Goal: Task Accomplishment & Management: Manage account settings

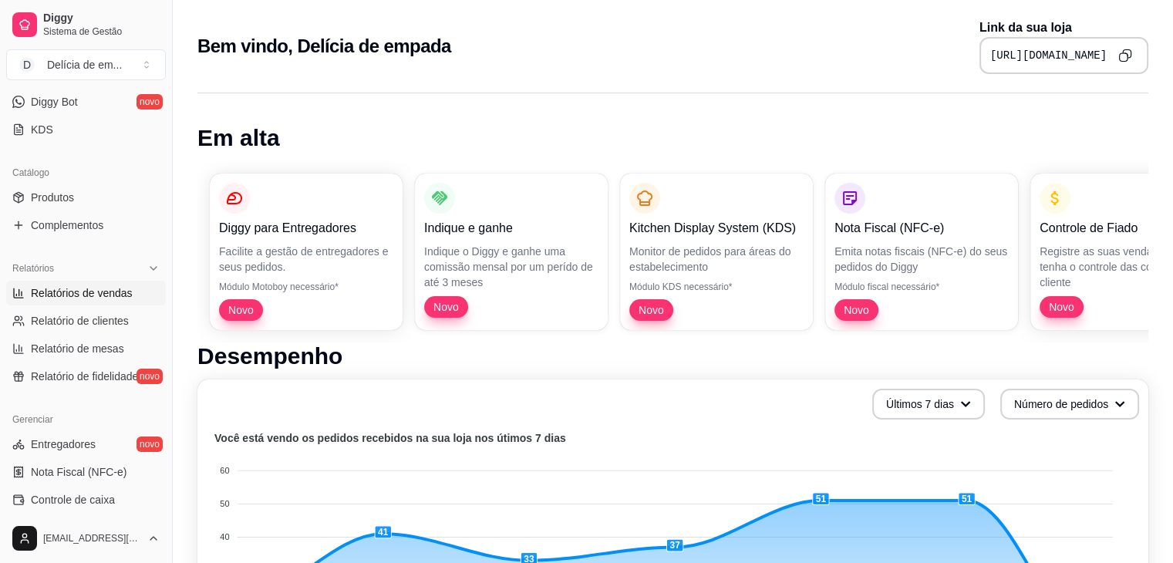
scroll to position [205, 0]
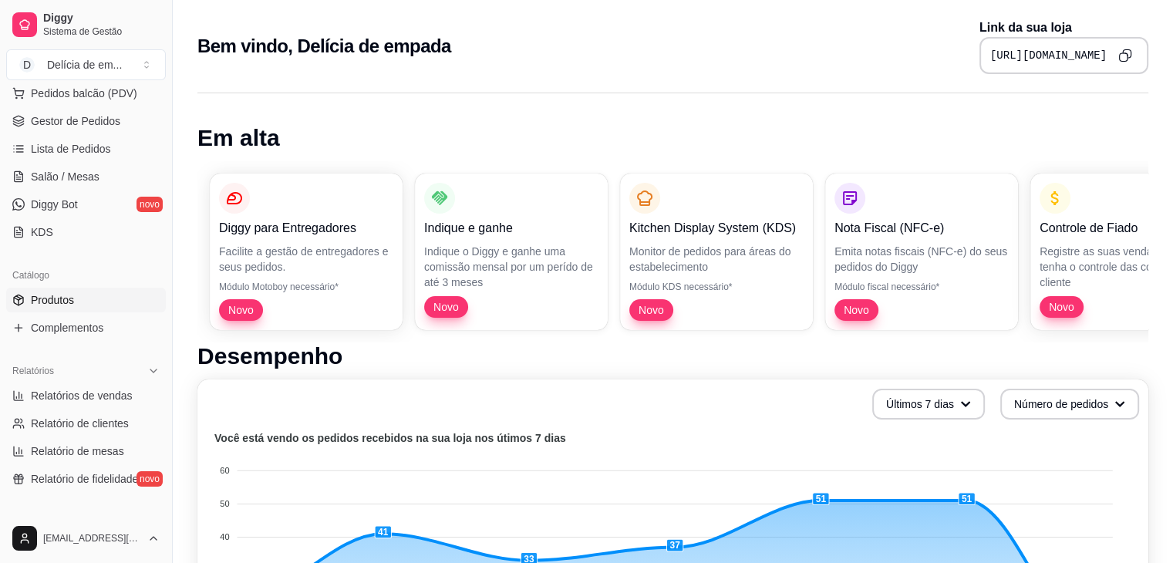
click at [86, 306] on link "Produtos" at bounding box center [86, 300] width 160 height 25
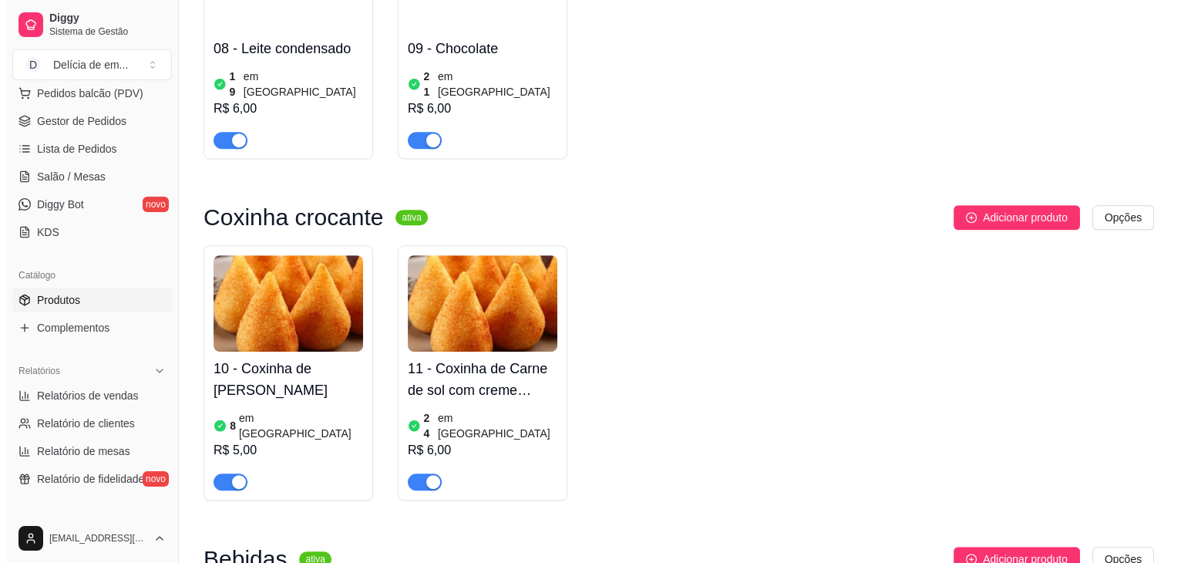
scroll to position [907, 0]
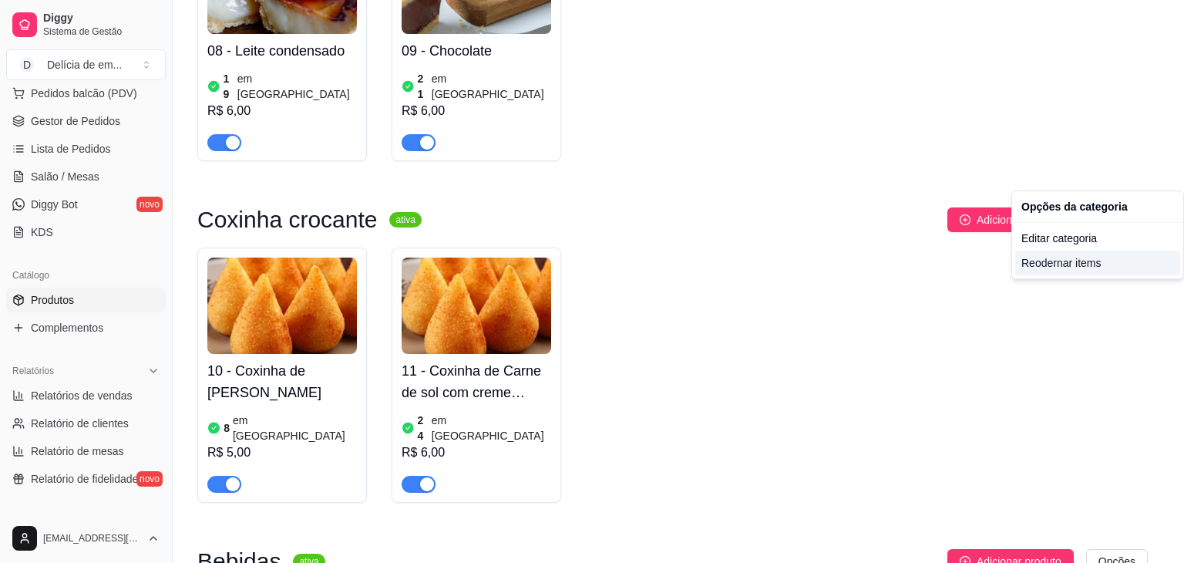
click at [1063, 256] on div "Reodernar items" at bounding box center [1098, 263] width 165 height 25
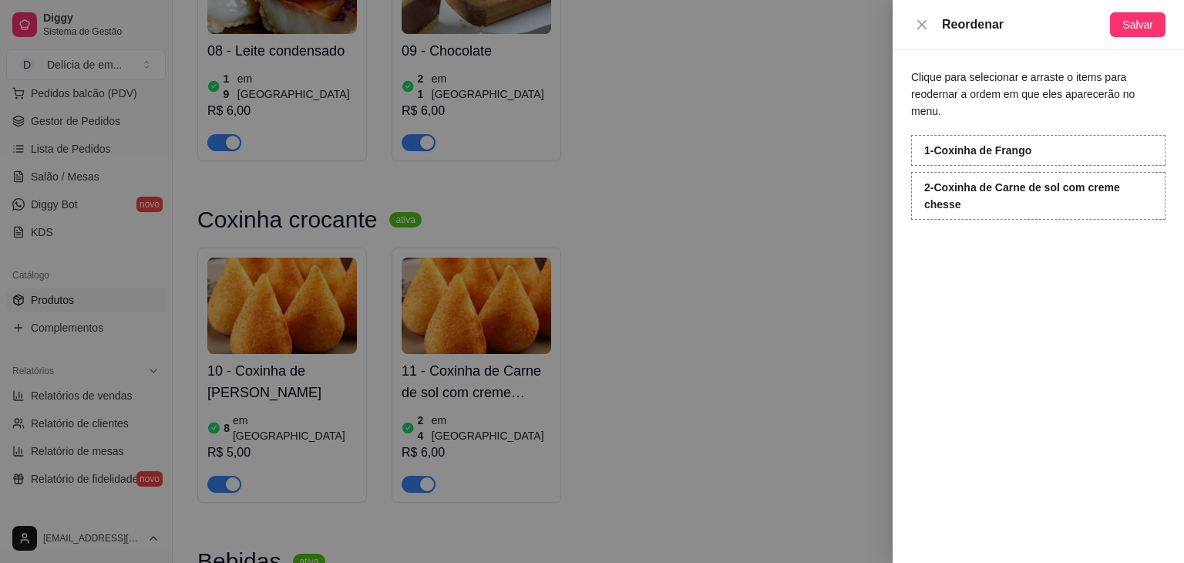
click at [743, 268] on div at bounding box center [592, 281] width 1184 height 563
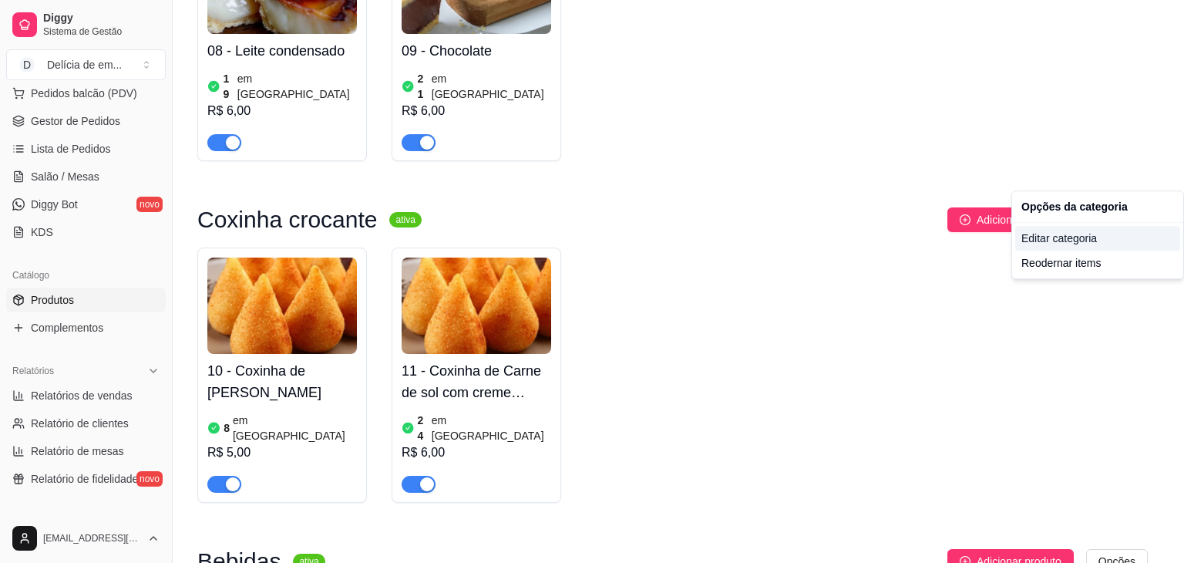
click at [1098, 243] on div "Editar categoria" at bounding box center [1098, 238] width 165 height 25
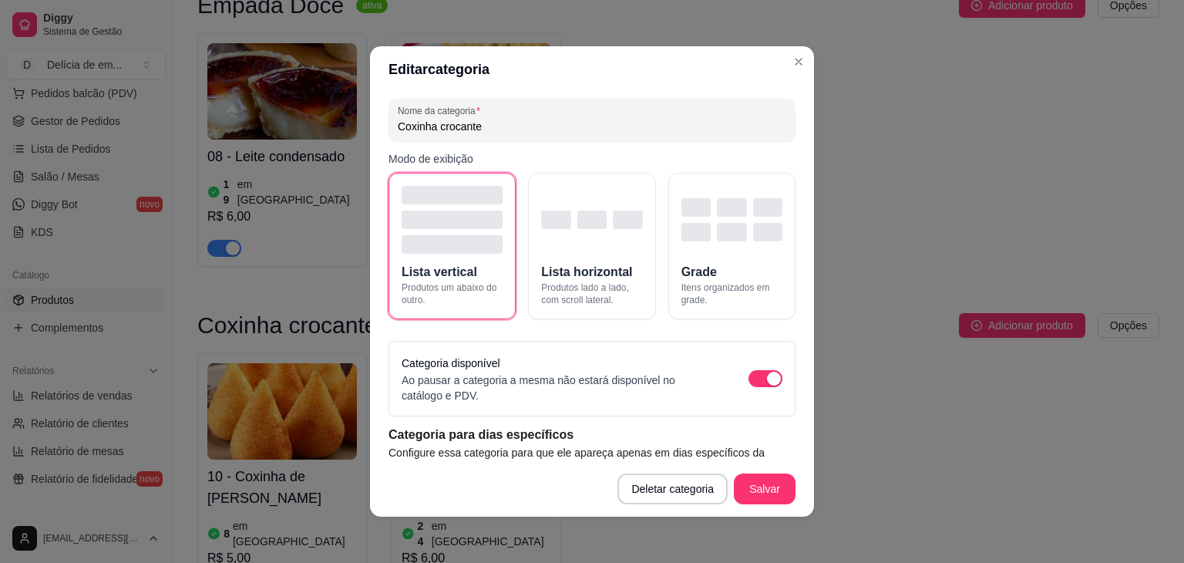
scroll to position [84, 0]
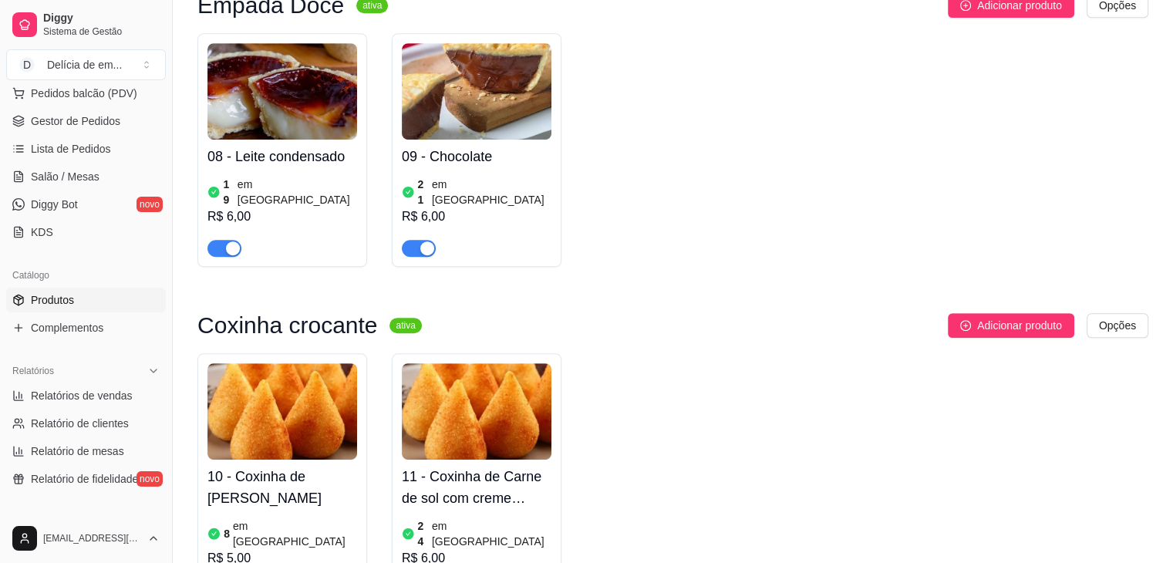
click at [303, 363] on img at bounding box center [282, 411] width 150 height 96
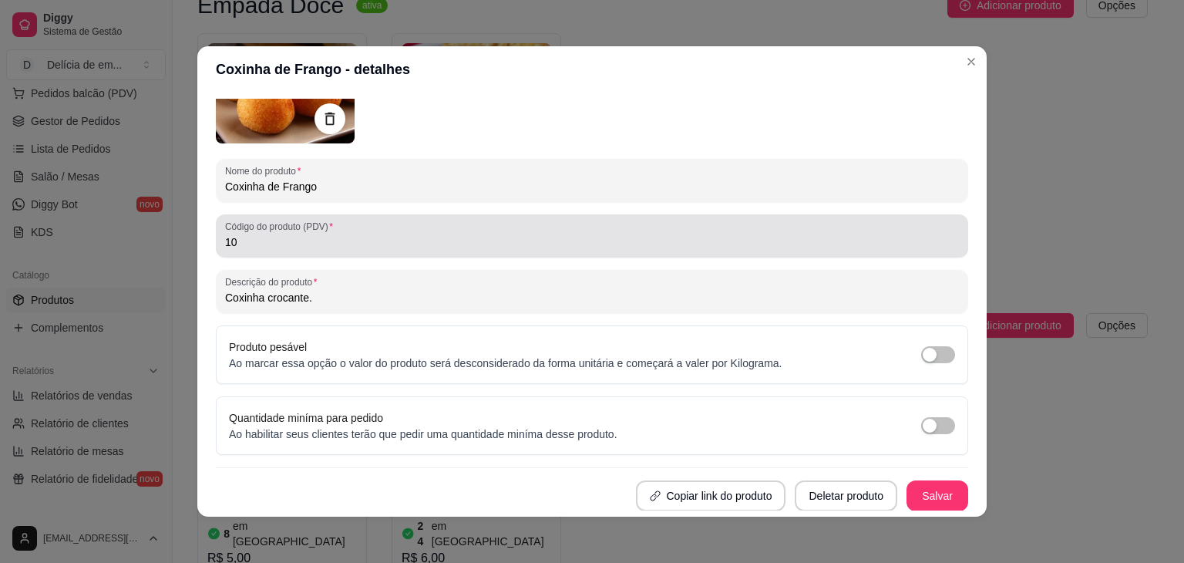
scroll to position [0, 0]
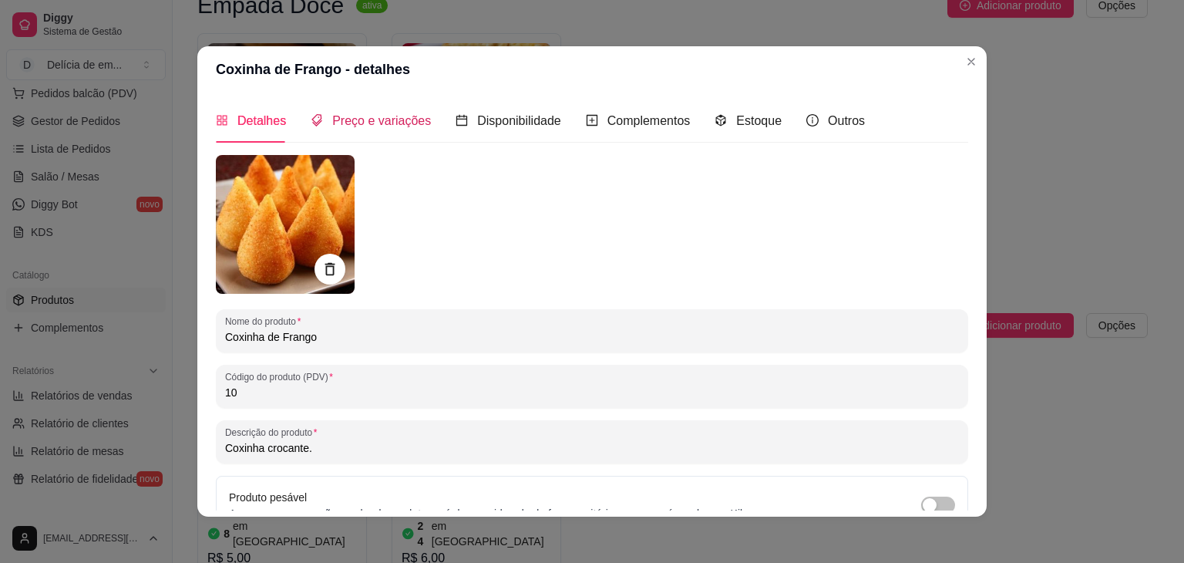
click at [376, 118] on span "Preço e variações" at bounding box center [381, 120] width 99 height 13
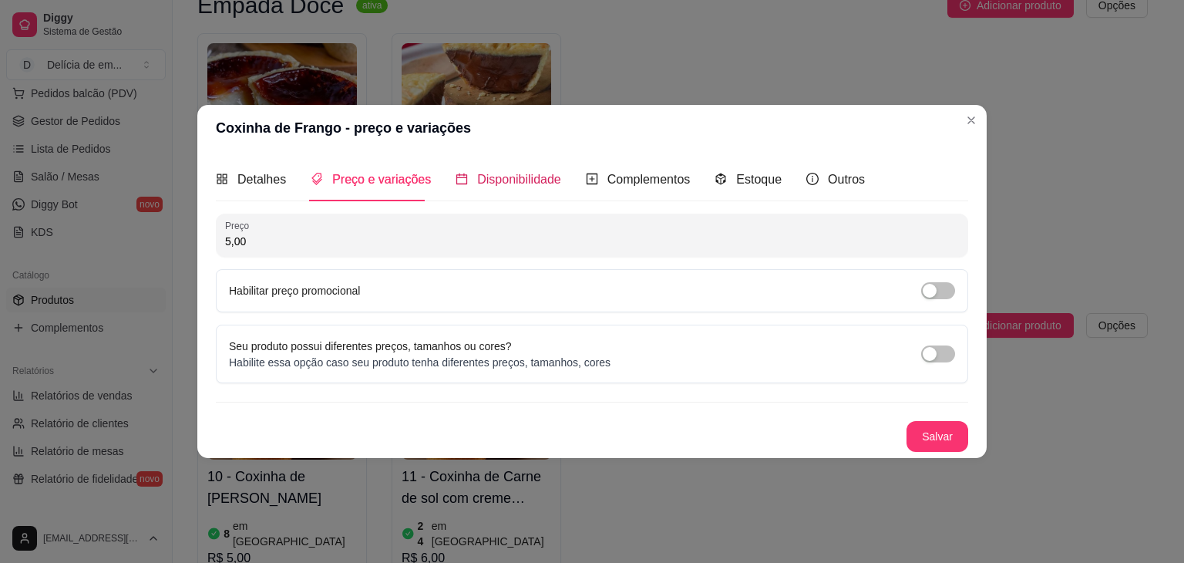
click at [507, 177] on span "Disponibilidade" at bounding box center [519, 179] width 84 height 13
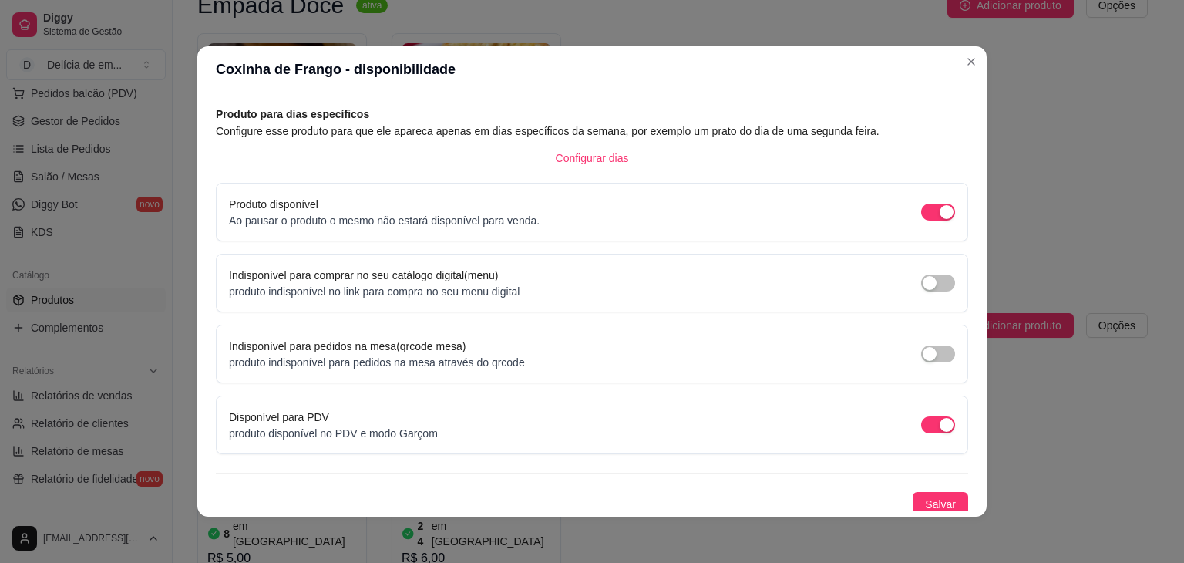
scroll to position [69, 0]
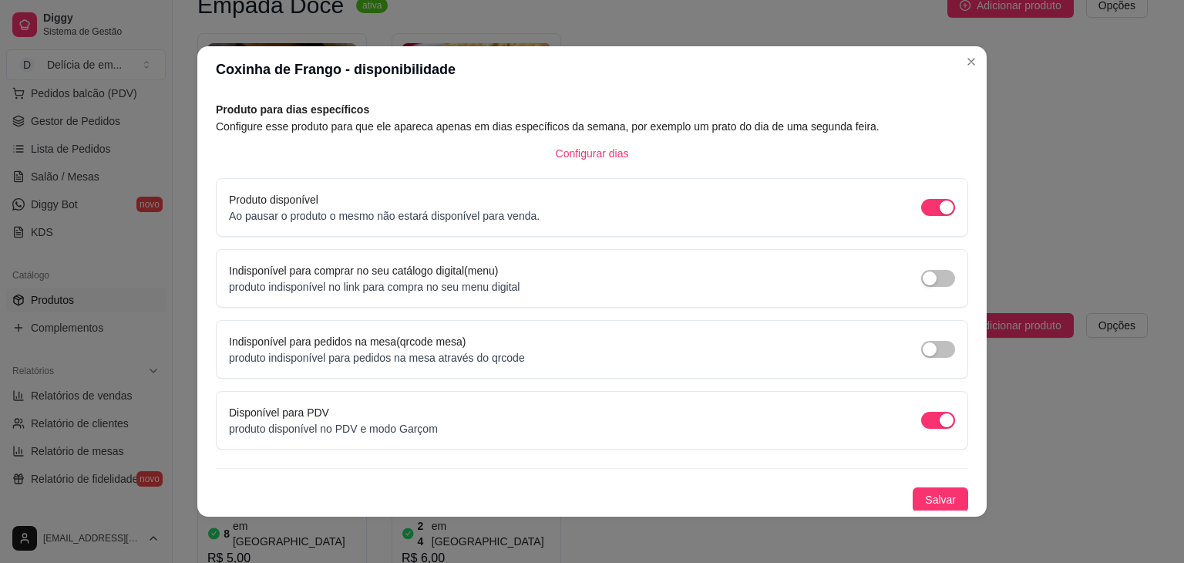
click at [599, 241] on div "Produto para dias específicos Configure esse produto para que ele apareca apena…" at bounding box center [592, 306] width 753 height 411
drag, startPoint x: 225, startPoint y: 268, endPoint x: 524, endPoint y: 268, distance: 299.2
click at [524, 268] on div "Indisponível para comprar no seu catálogo digital(menu) produto indisponível no…" at bounding box center [592, 278] width 726 height 32
copy label "ndisponível para comprar no seu catálogo digital(menu)"
click at [351, 275] on label "Indisponível para comprar no seu catálogo digital(menu)" at bounding box center [363, 270] width 269 height 12
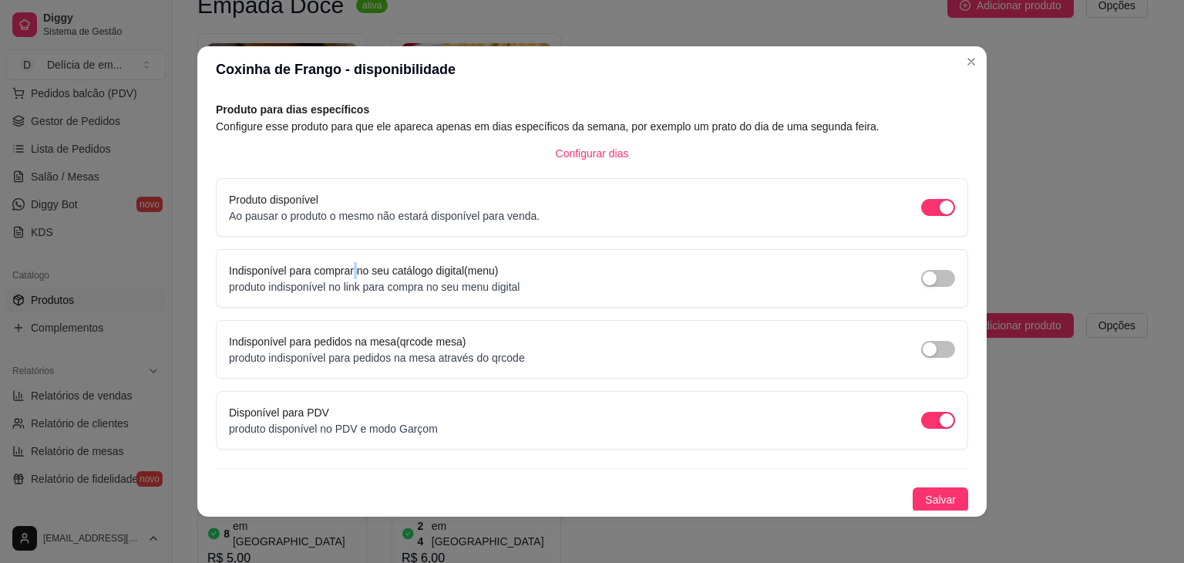
click at [351, 275] on label "Indisponível para comprar no seu catálogo digital(menu)" at bounding box center [363, 270] width 269 height 12
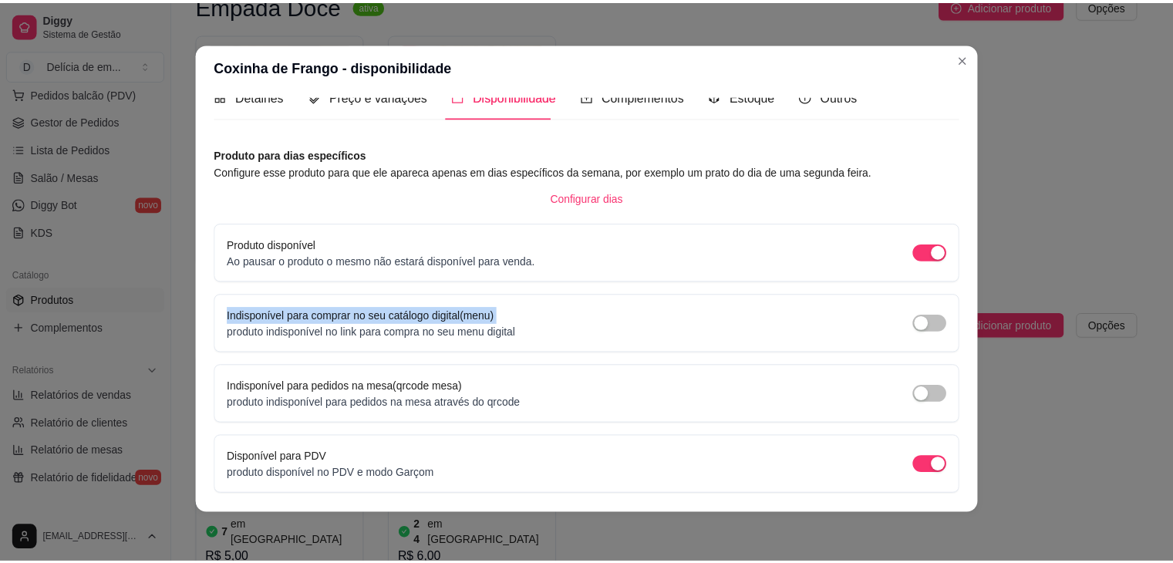
scroll to position [0, 0]
